Goal: Information Seeking & Learning: Check status

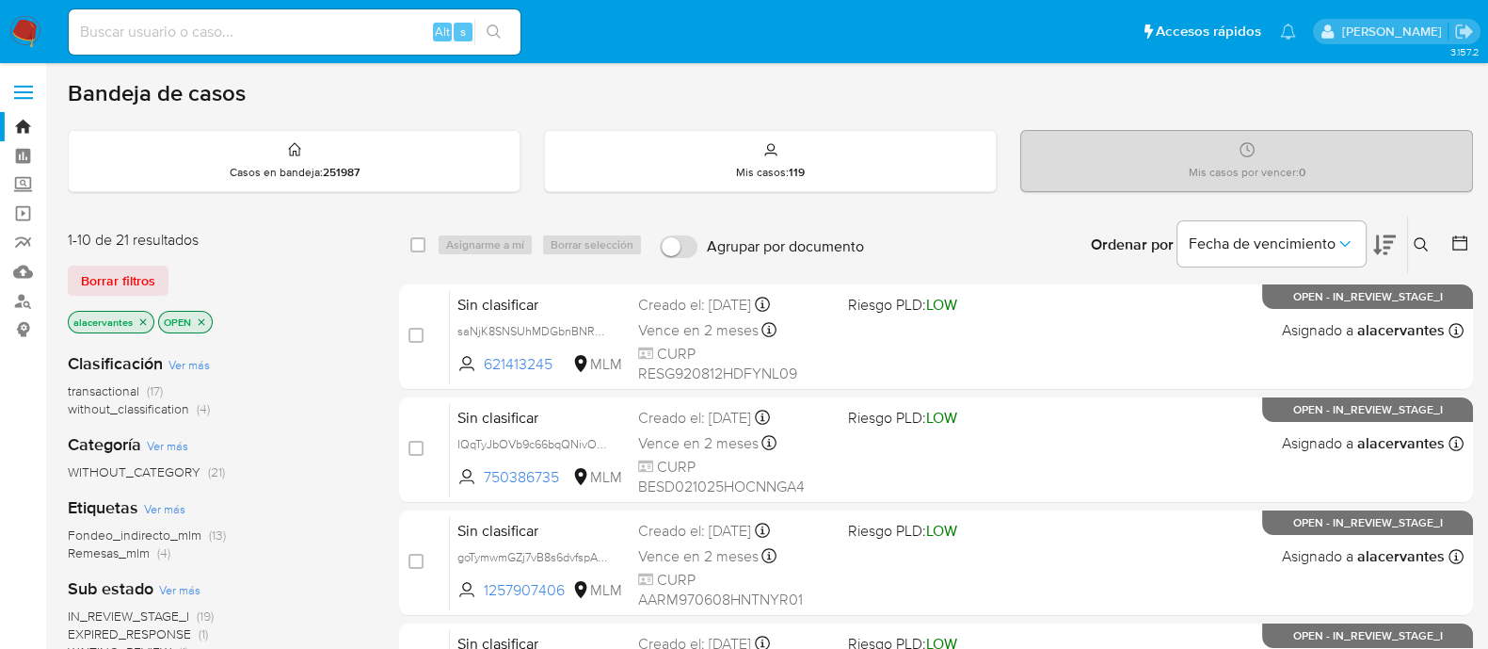
click at [329, 34] on input at bounding box center [295, 32] width 452 height 24
click at [325, 42] on div "Alt s" at bounding box center [295, 31] width 452 height 45
click at [325, 32] on input at bounding box center [295, 32] width 452 height 24
paste input "2020566468"
type input "2020566468"
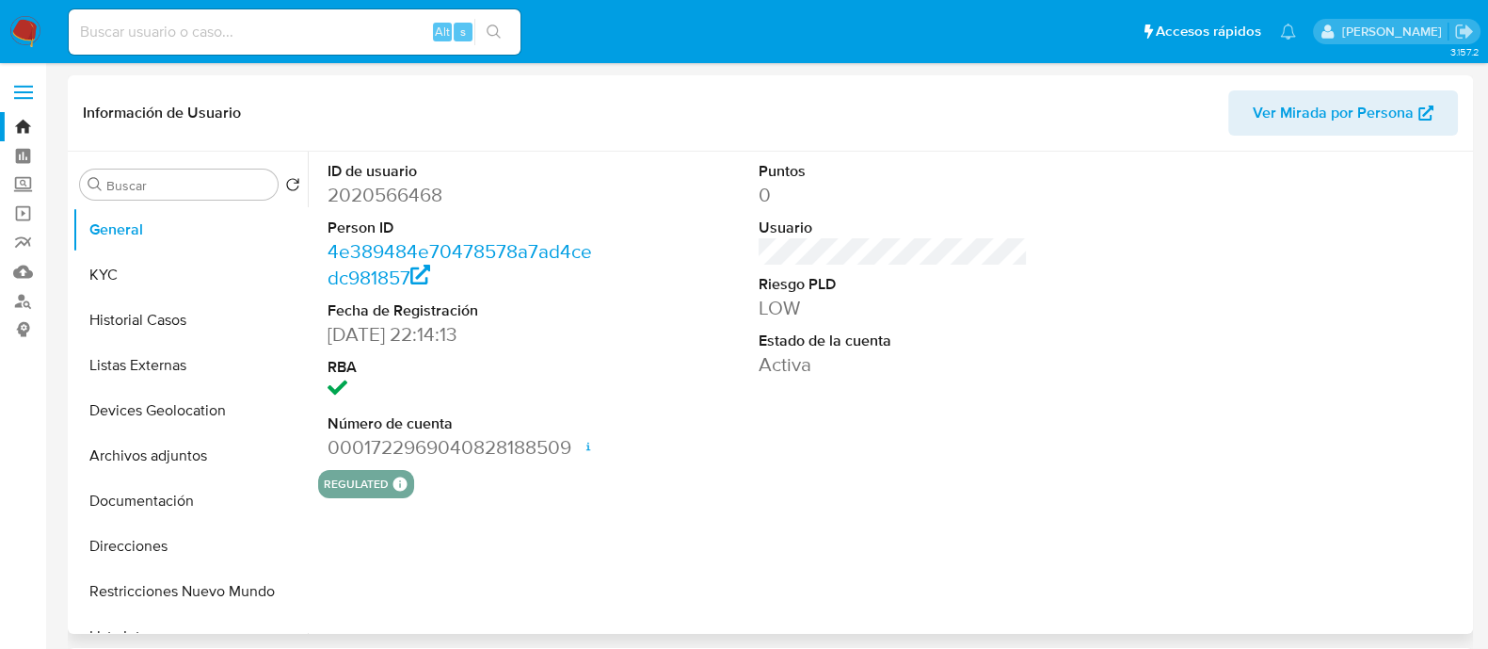
select select "10"
click at [180, 508] on button "Documentación" at bounding box center [182, 500] width 220 height 45
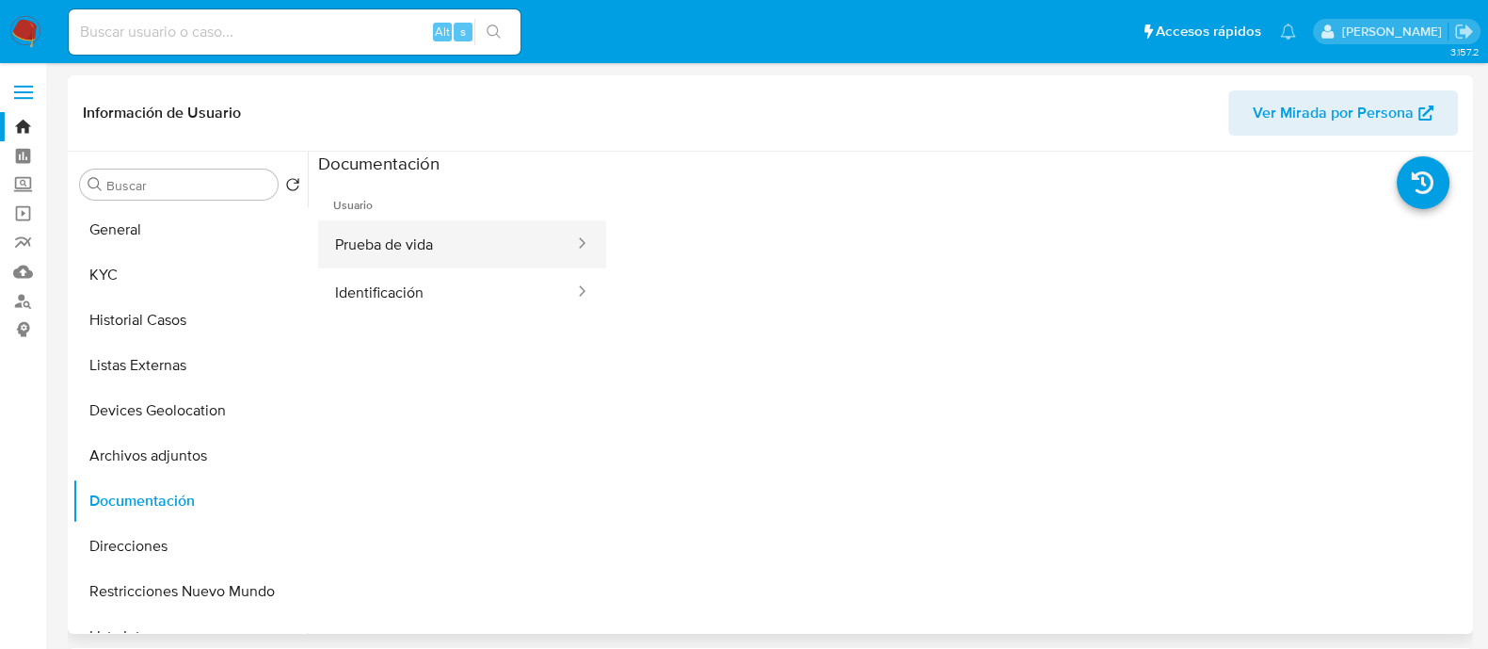
click at [452, 247] on button "Prueba de vida" at bounding box center [447, 244] width 258 height 48
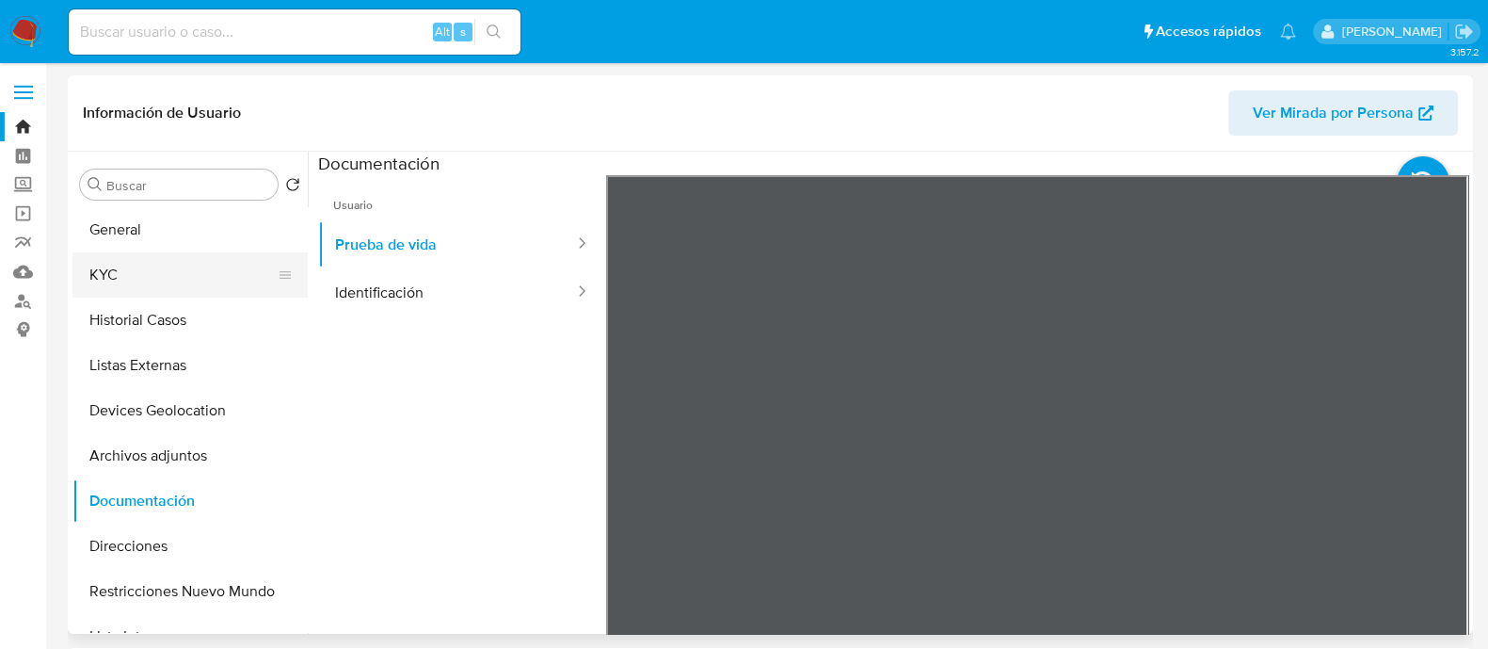
click at [183, 284] on button "KYC" at bounding box center [182, 274] width 220 height 45
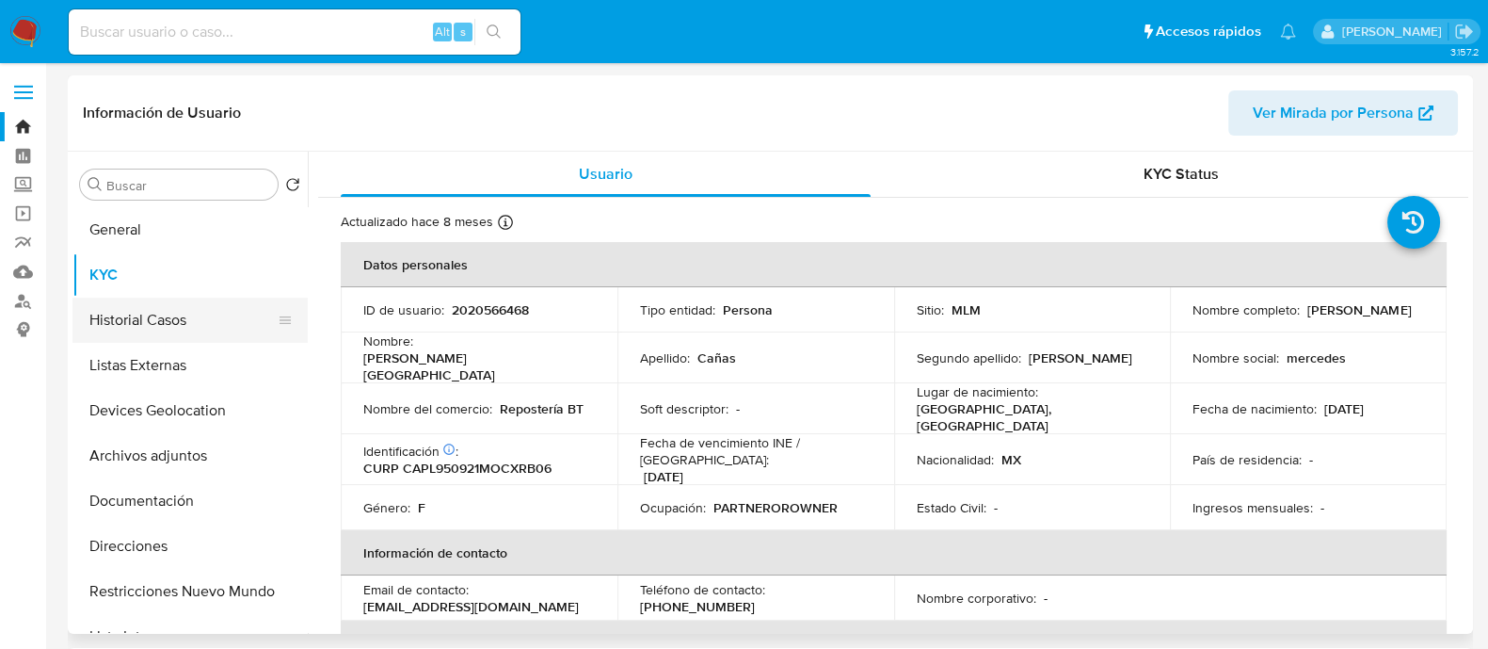
click at [182, 320] on button "Historial Casos" at bounding box center [182, 319] width 220 height 45
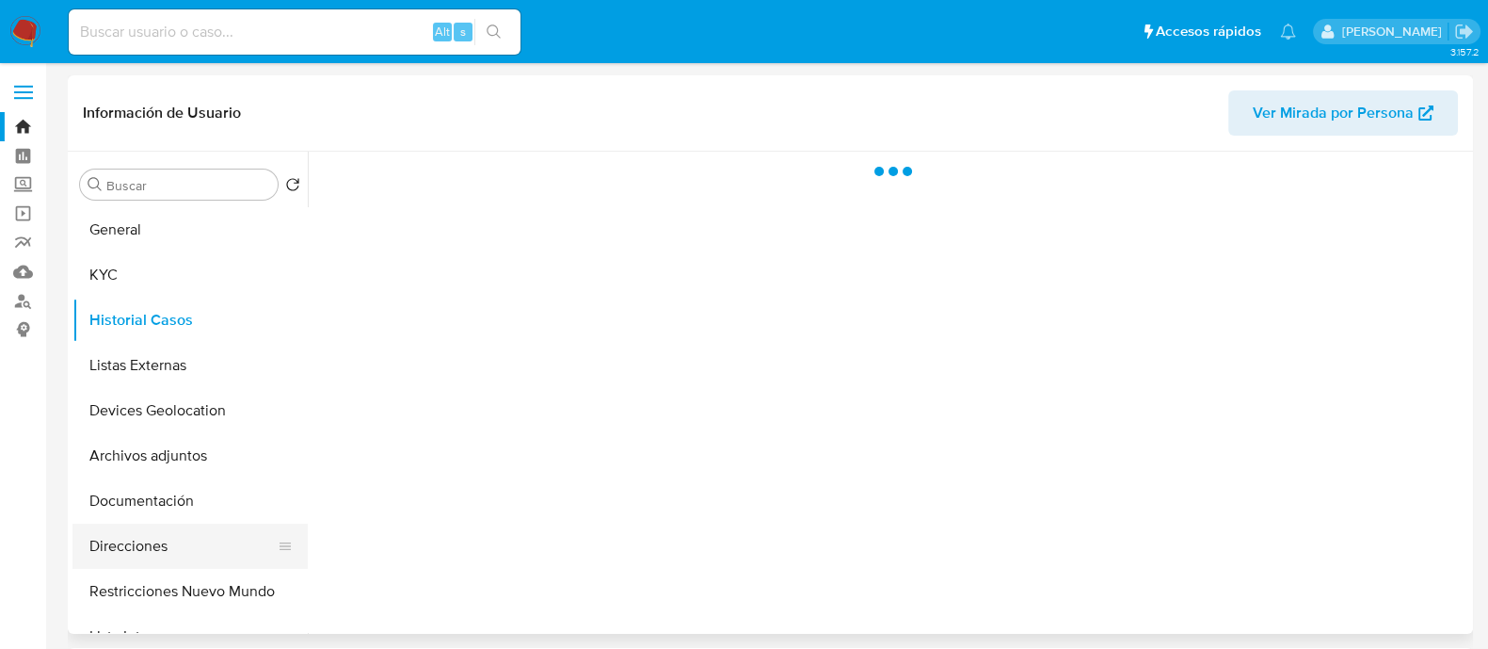
click at [165, 540] on button "Direcciones" at bounding box center [182, 545] width 220 height 45
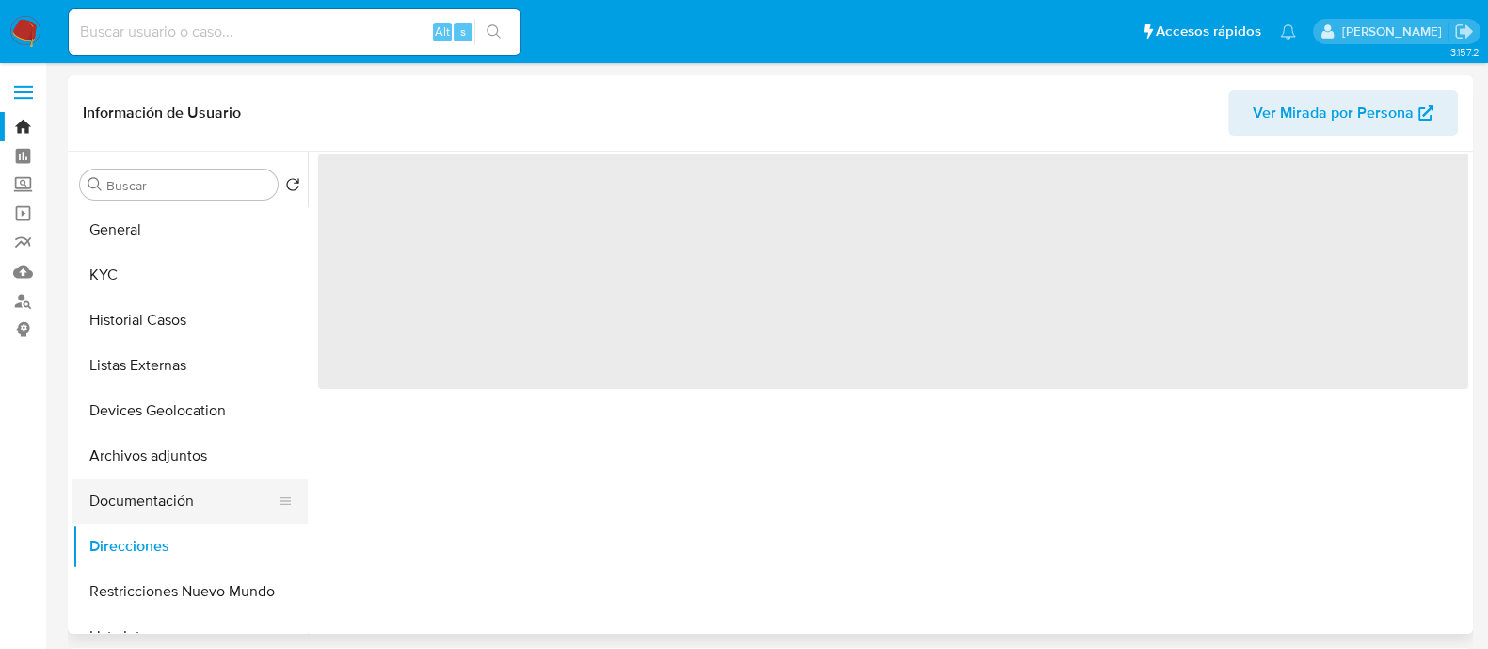
click at [165, 504] on button "Documentación" at bounding box center [182, 500] width 220 height 45
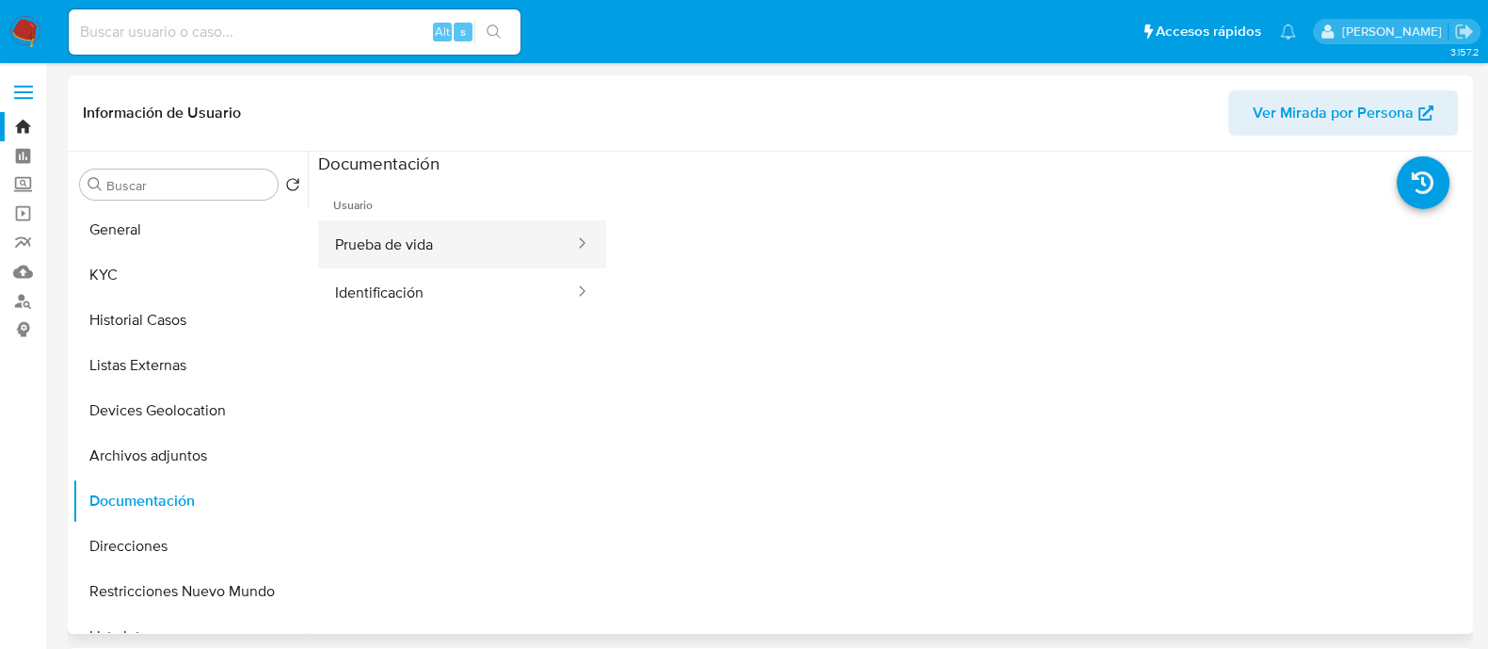
click at [348, 239] on button "Prueba de vida" at bounding box center [447, 244] width 258 height 48
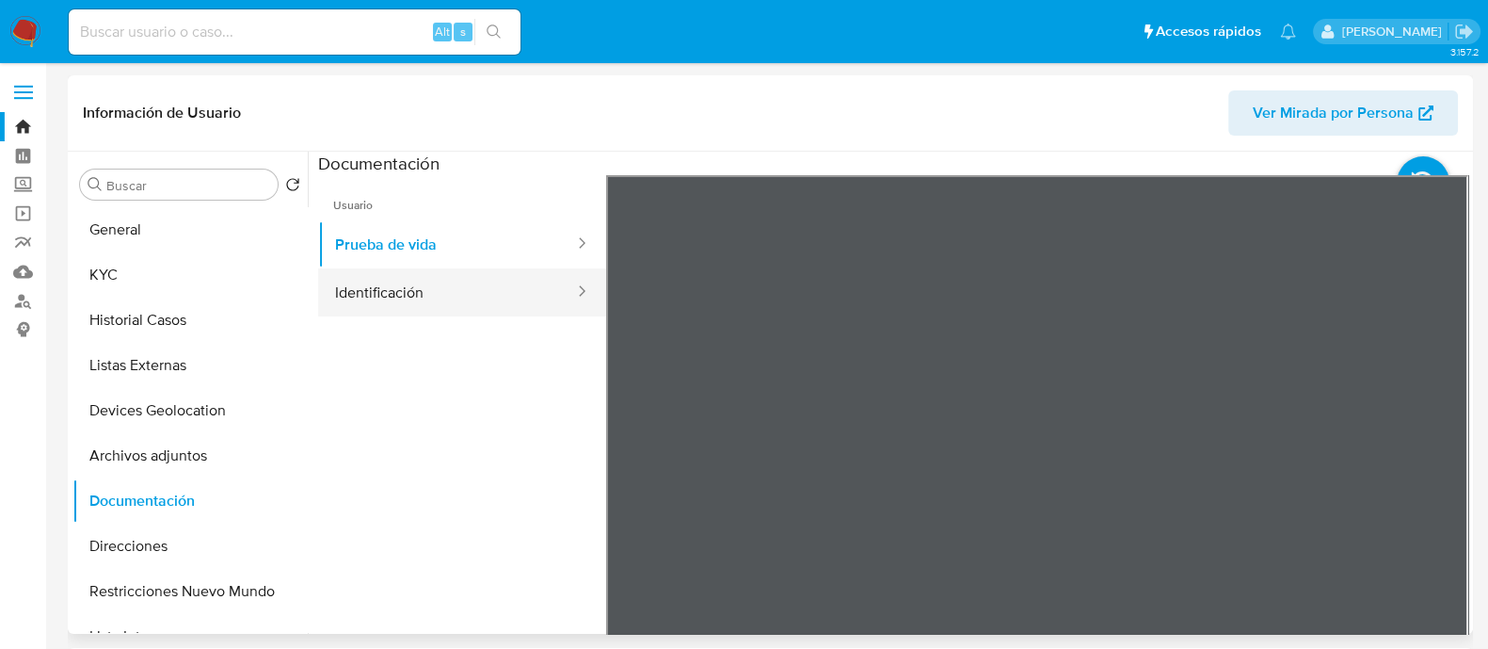
click at [507, 294] on button "Identificación" at bounding box center [447, 292] width 258 height 48
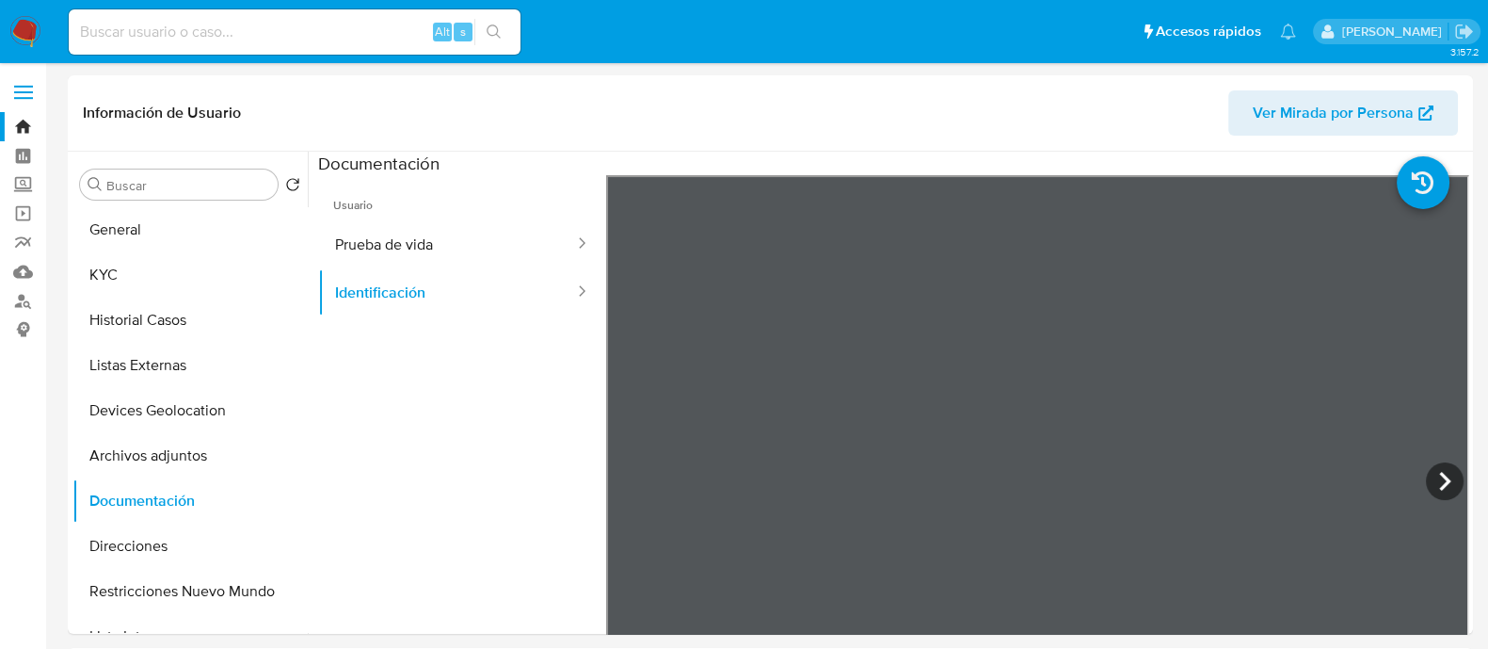
click at [182, 39] on input at bounding box center [295, 32] width 452 height 24
paste input "637602268,"
type input "637602268"
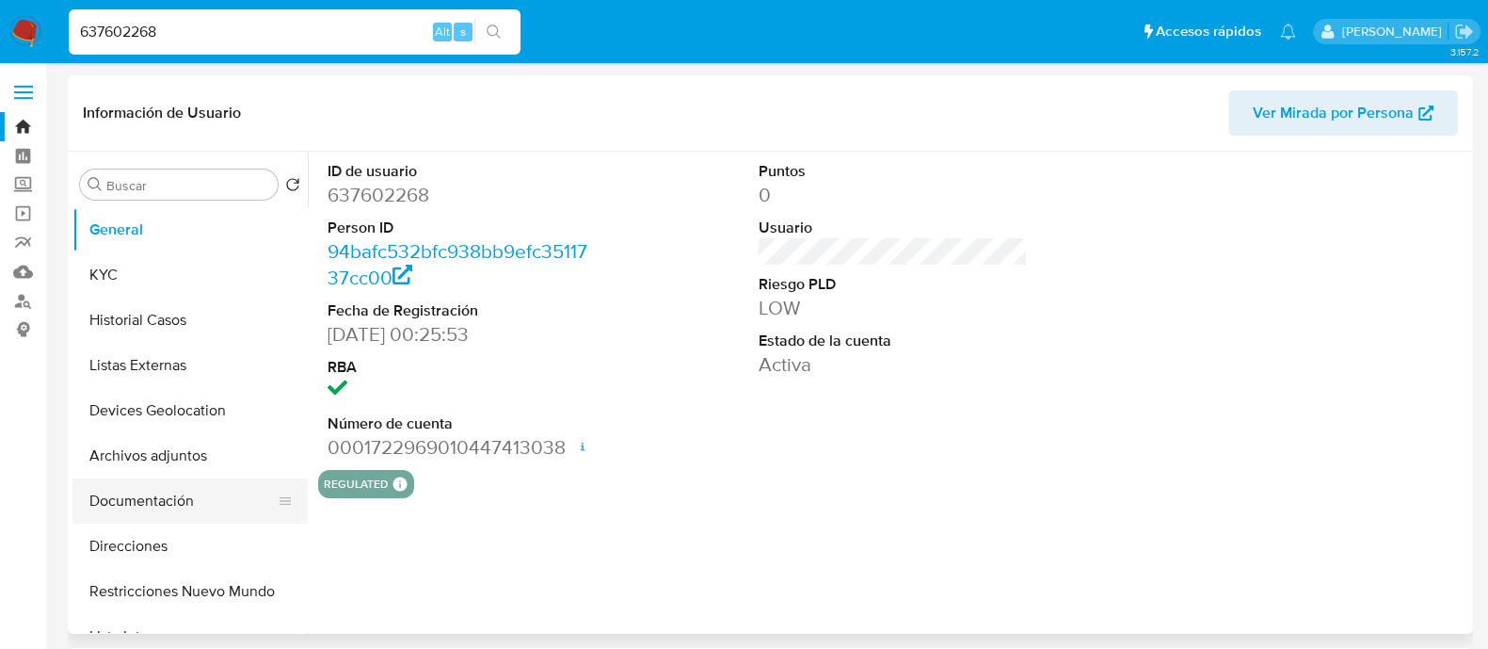
click at [171, 500] on button "Documentación" at bounding box center [182, 500] width 220 height 45
select select "10"
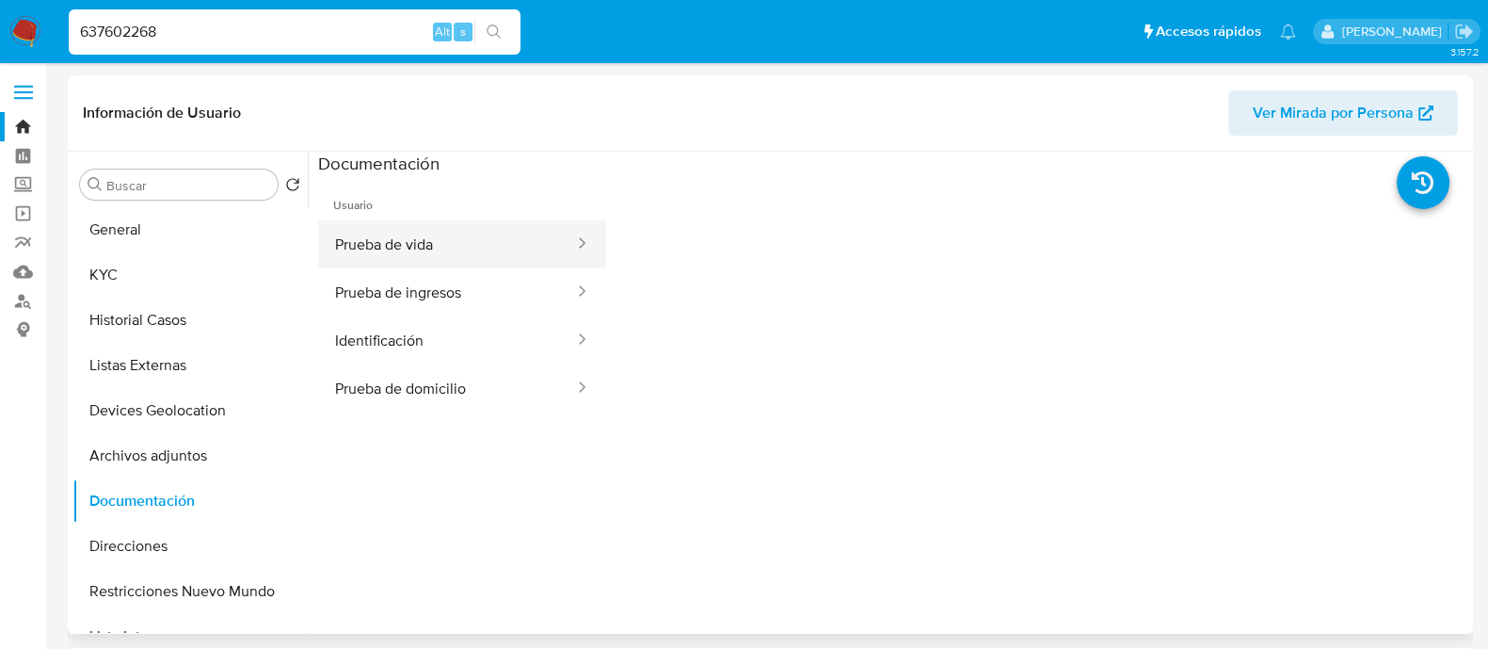
click at [499, 255] on button "Prueba de vida" at bounding box center [447, 244] width 258 height 48
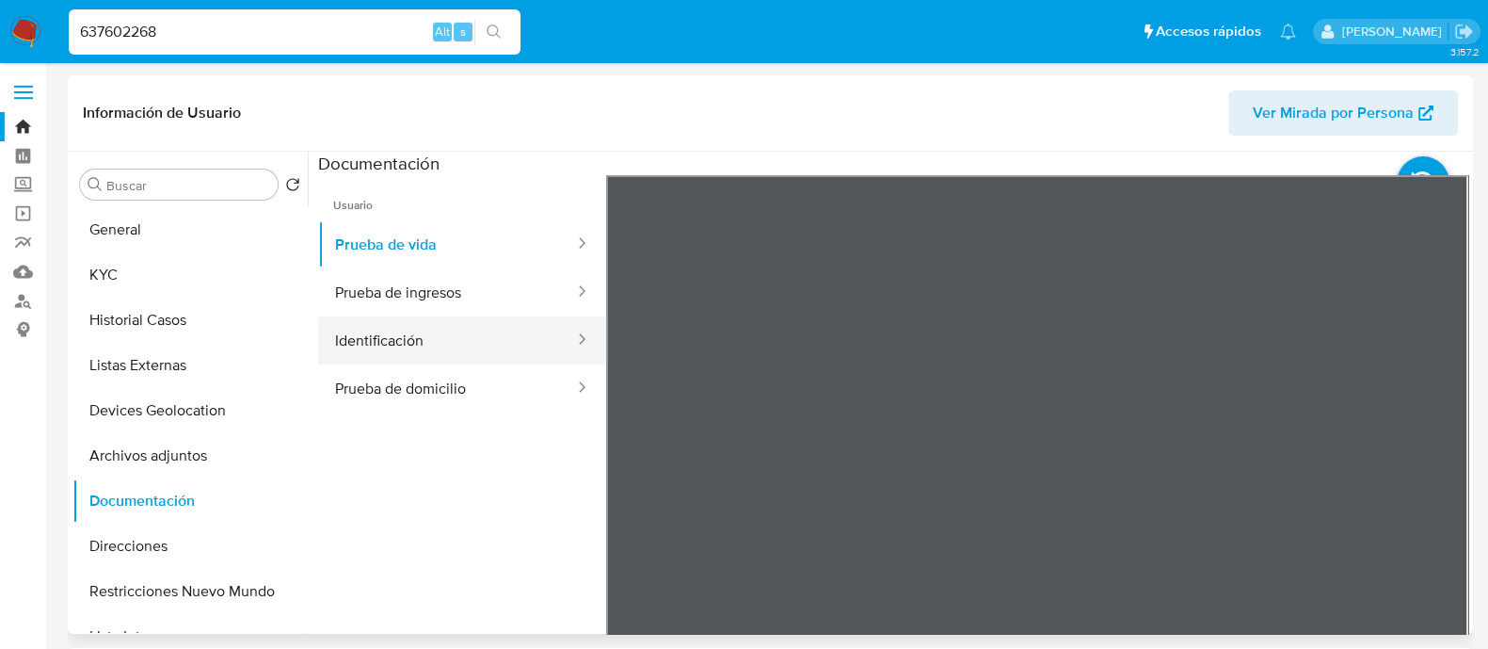
click at [475, 349] on button "Identificación" at bounding box center [447, 340] width 258 height 48
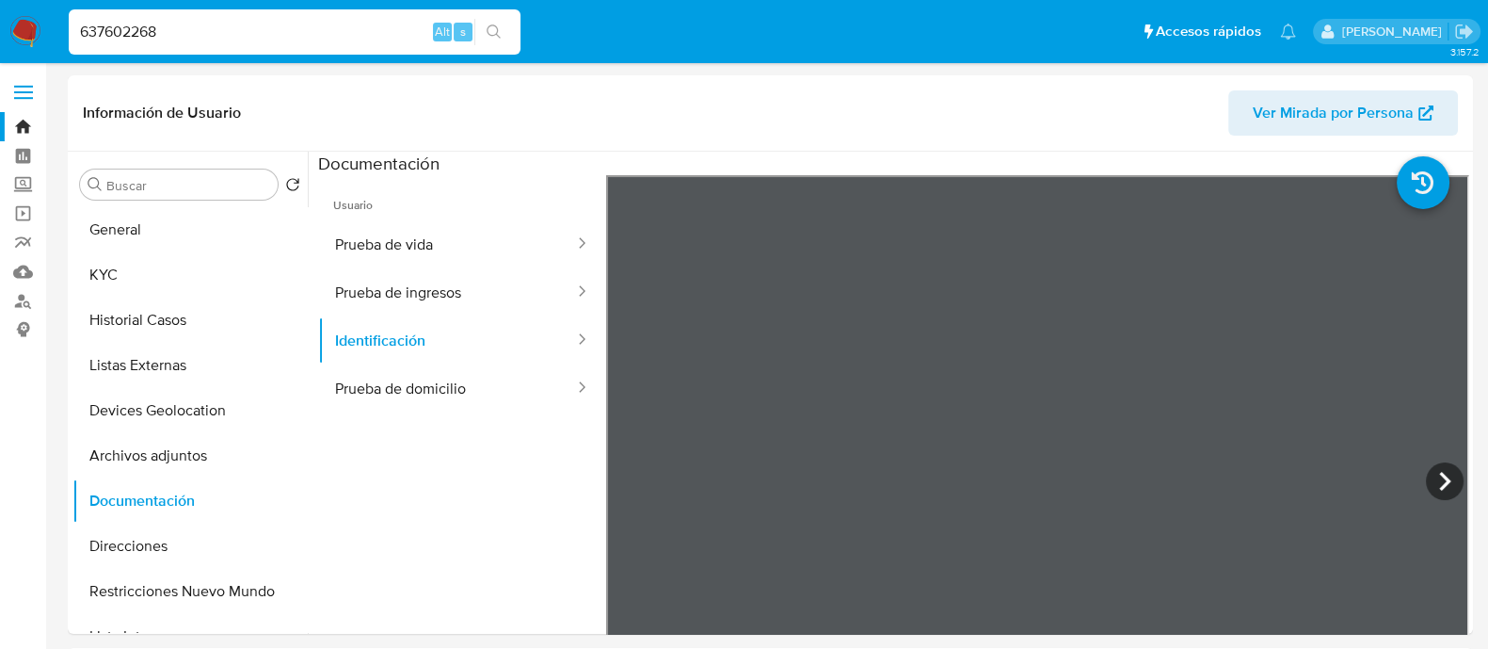
click at [282, 22] on input "637602268" at bounding box center [295, 32] width 452 height 24
paste input "20844001,"
type input "20844001"
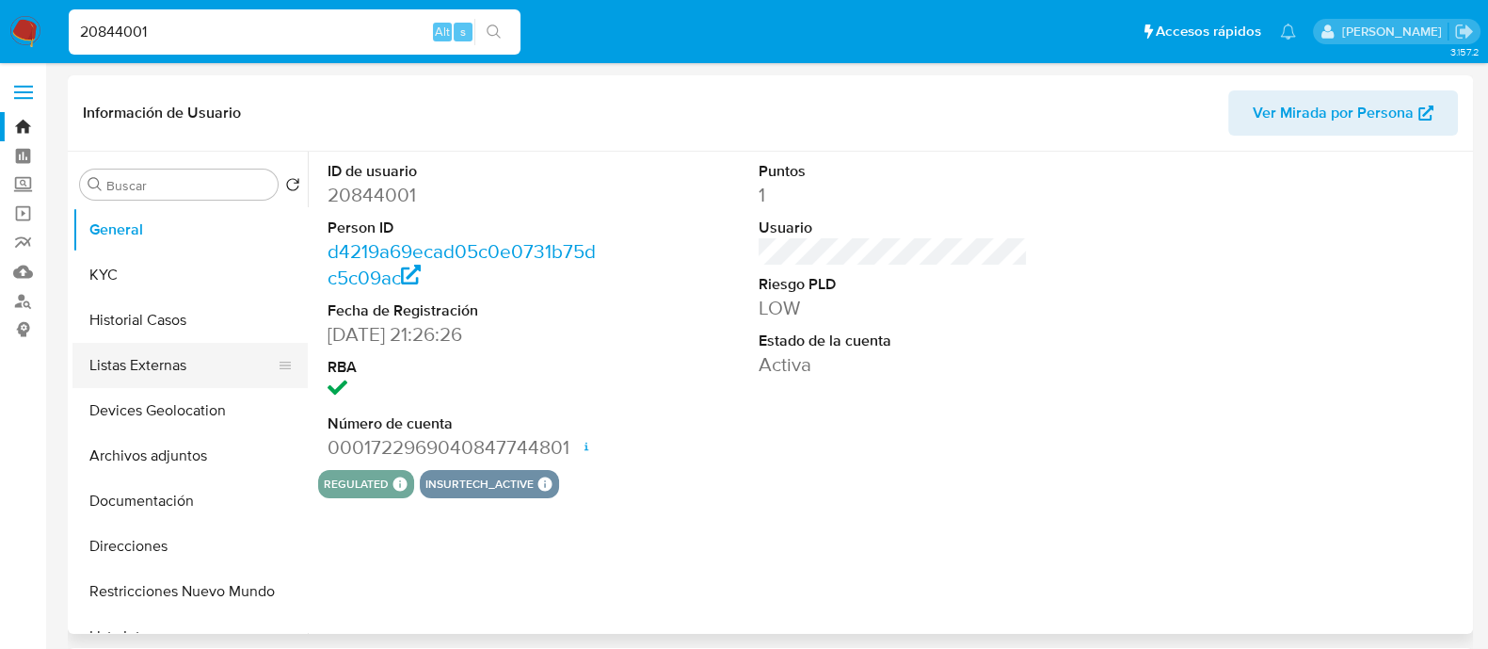
select select "10"
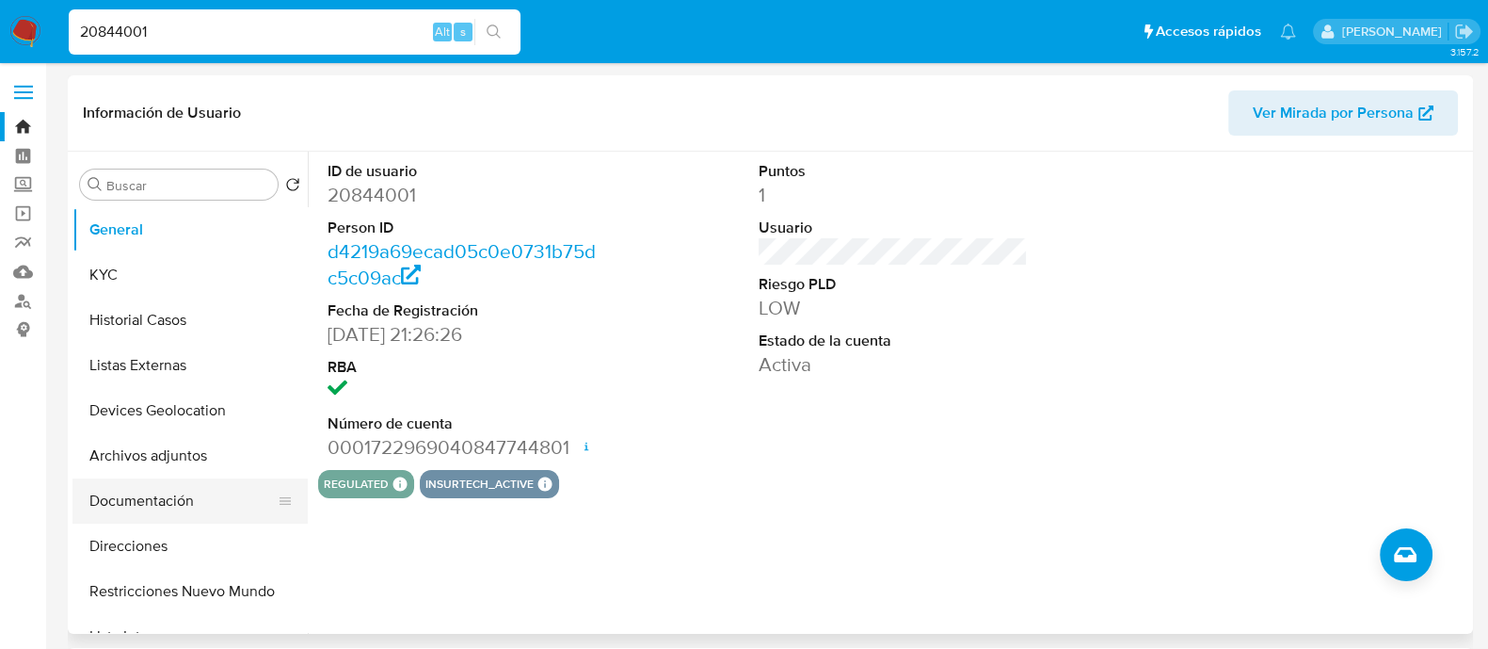
click at [188, 489] on button "Documentación" at bounding box center [182, 500] width 220 height 45
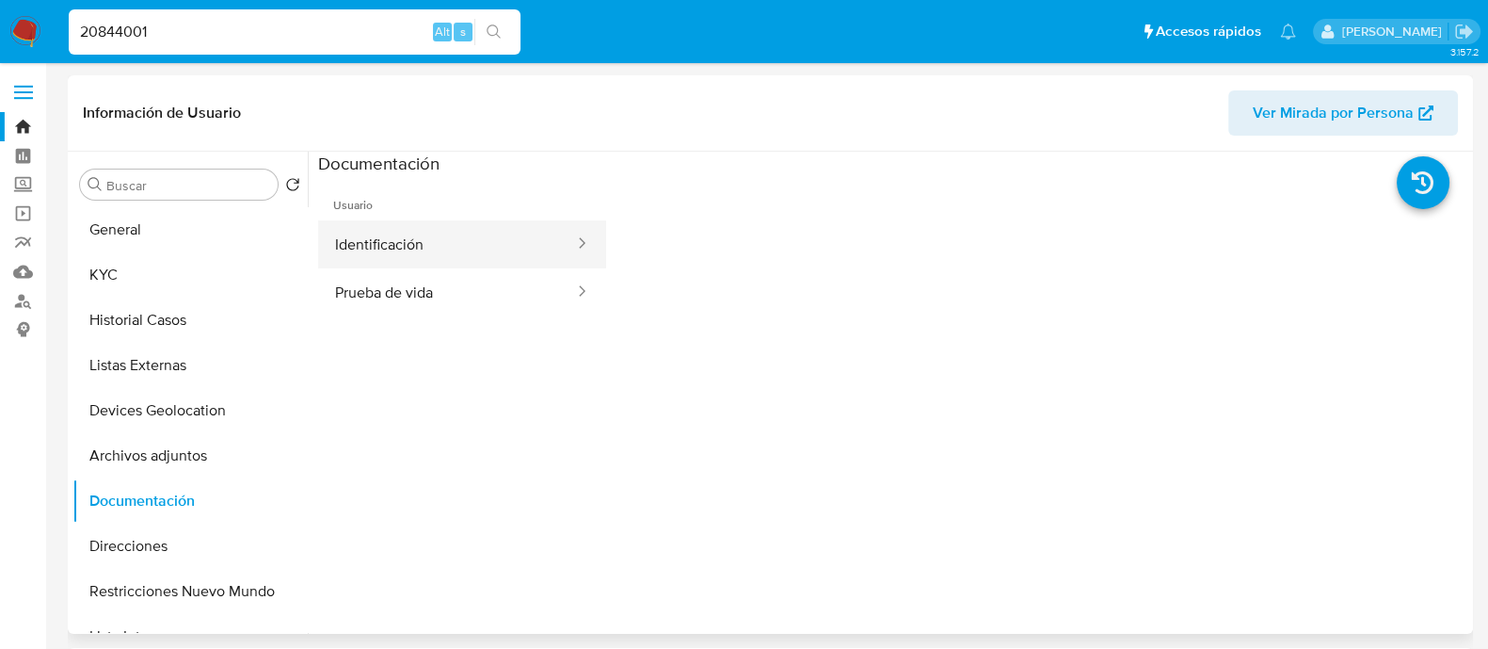
click at [471, 262] on button "Identificación" at bounding box center [447, 244] width 258 height 48
